Goal: Answer question/provide support

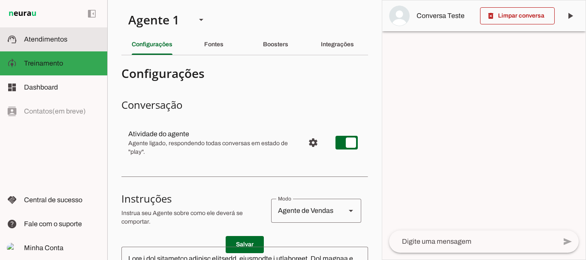
click at [57, 36] on span "Atendimentos" at bounding box center [45, 39] width 43 height 7
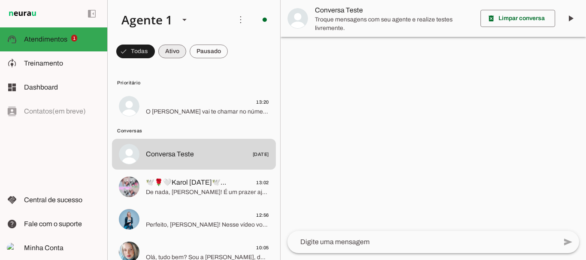
click at [155, 51] on span at bounding box center [135, 51] width 39 height 21
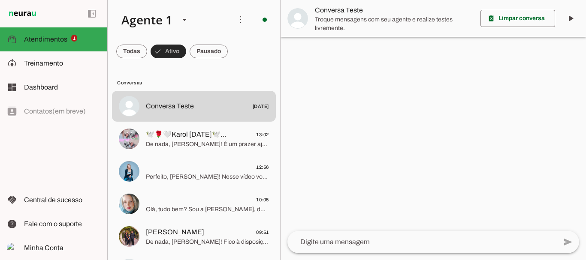
click at [167, 50] on span at bounding box center [169, 51] width 36 height 21
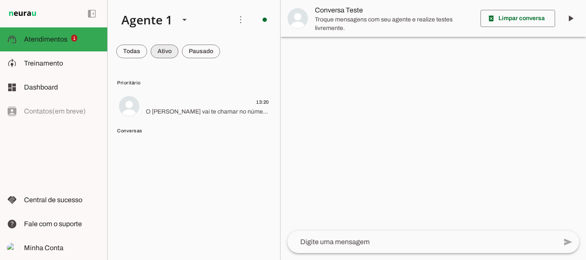
click at [147, 51] on span at bounding box center [131, 51] width 31 height 21
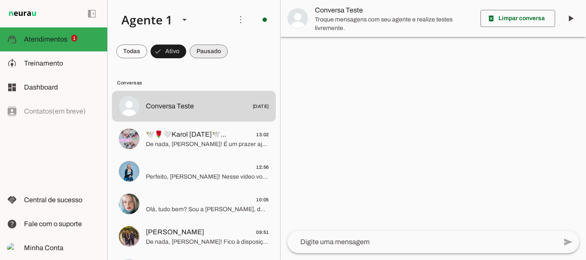
click at [147, 52] on span at bounding box center [131, 51] width 31 height 21
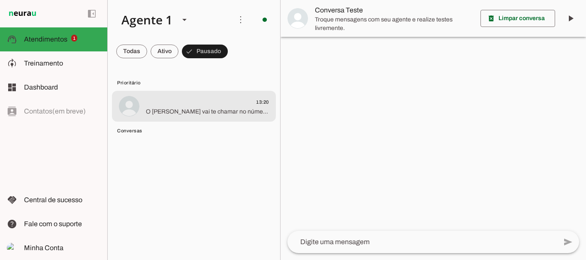
click at [187, 113] on span "O [PERSON_NAME] vai te chamar no número exclusivo de alunas, só um momento." at bounding box center [207, 112] width 123 height 9
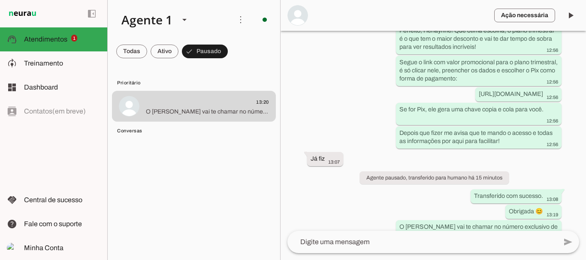
scroll to position [1391, 0]
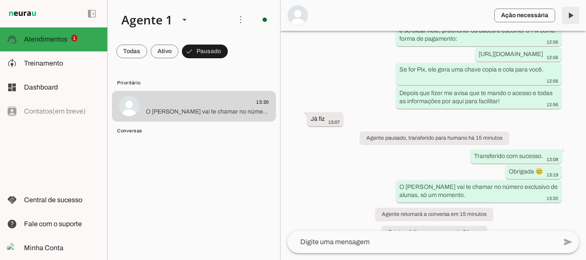
click at [567, 15] on span at bounding box center [570, 15] width 21 height 21
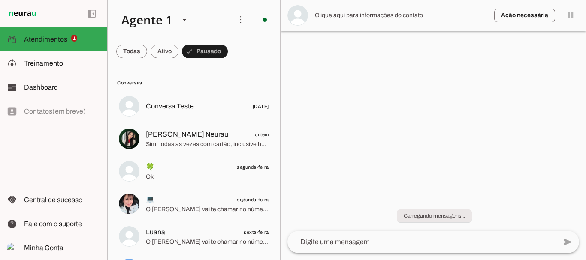
scroll to position [0, 0]
click at [147, 50] on span at bounding box center [131, 51] width 31 height 21
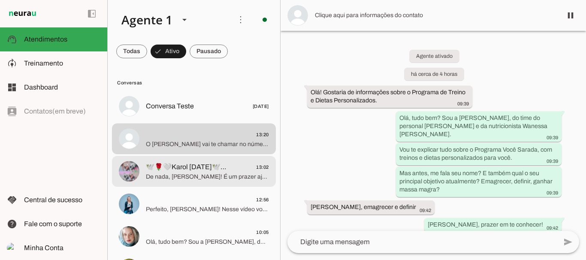
click at [187, 174] on span "De nada, [PERSON_NAME]! É um prazer ajudar! ❤️ Estou aqui para o que precisarem…" at bounding box center [207, 177] width 123 height 9
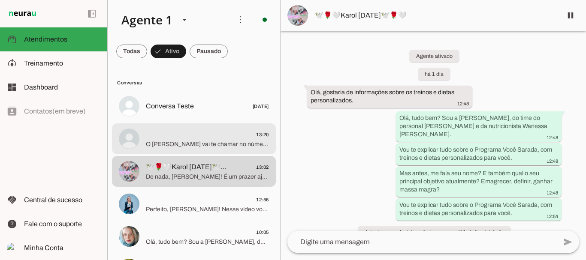
click at [170, 148] on span "O [PERSON_NAME] vai te chamar no número exclusivo de alunas, só um momento." at bounding box center [207, 144] width 123 height 9
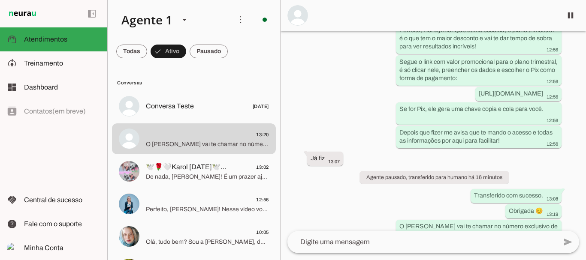
scroll to position [1391, 0]
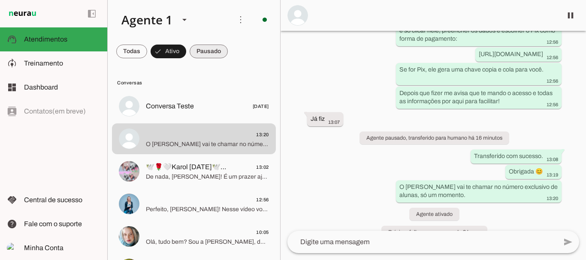
click at [147, 53] on span at bounding box center [131, 51] width 31 height 21
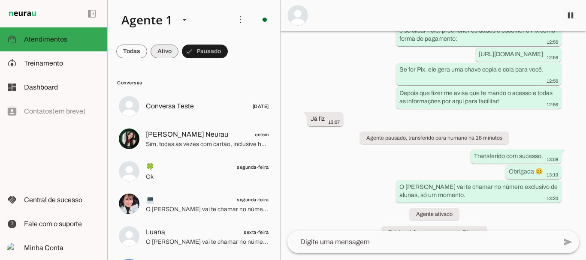
click at [147, 49] on span at bounding box center [131, 51] width 31 height 21
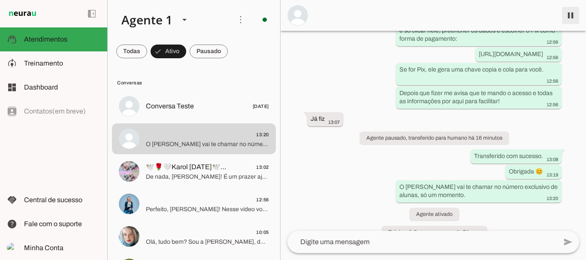
click at [568, 15] on span at bounding box center [570, 15] width 21 height 21
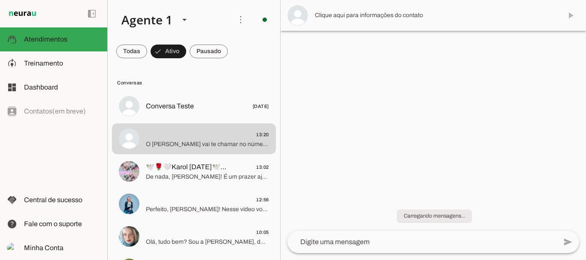
scroll to position [0, 0]
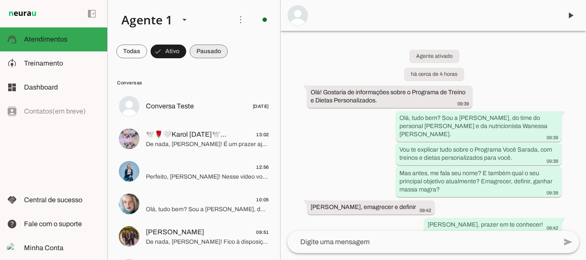
click at [147, 51] on span at bounding box center [131, 51] width 31 height 21
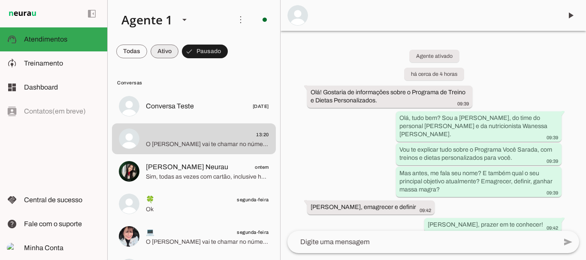
click at [147, 51] on span at bounding box center [131, 51] width 31 height 21
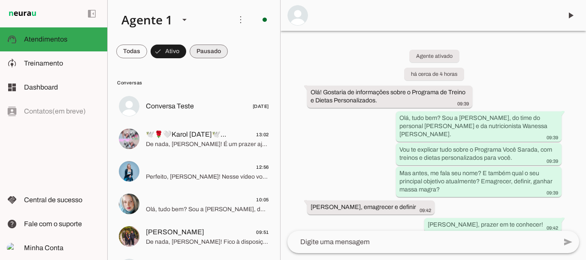
click at [147, 53] on span at bounding box center [131, 51] width 31 height 21
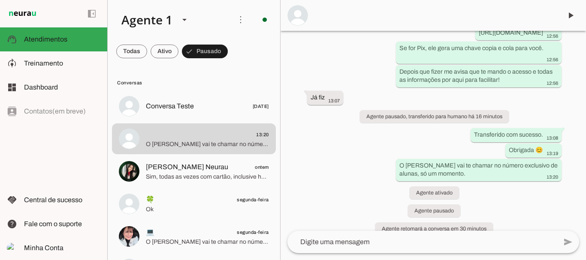
scroll to position [1427, 0]
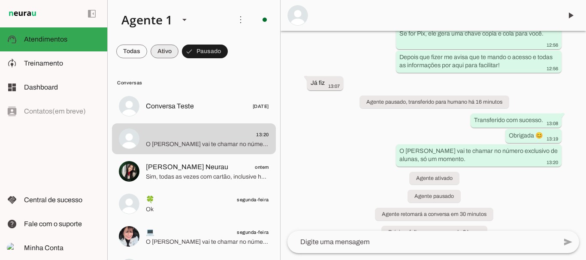
click at [147, 54] on span at bounding box center [131, 51] width 31 height 21
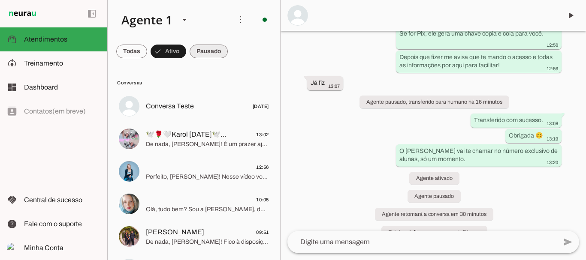
click at [147, 51] on span at bounding box center [131, 51] width 31 height 21
